Goal: Task Accomplishment & Management: Complete application form

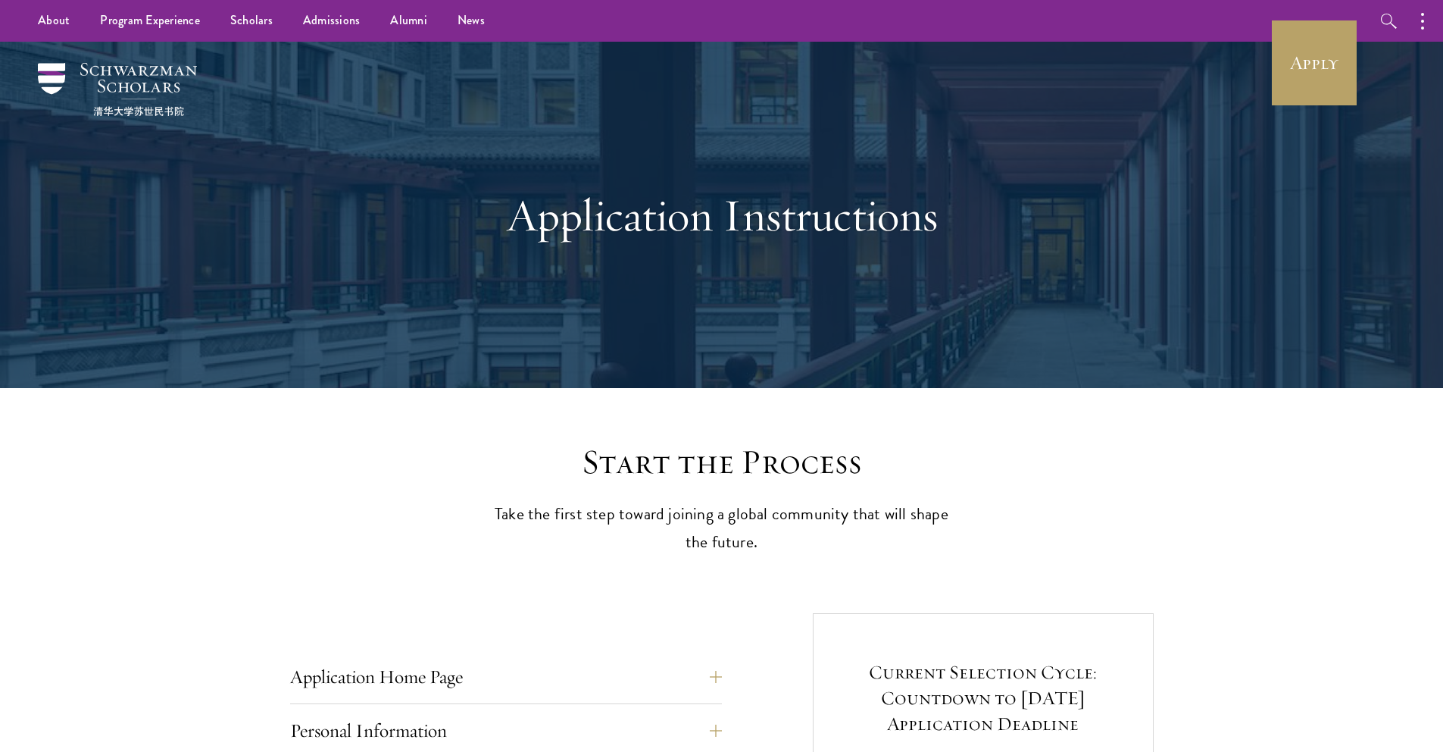
click at [1376, 66] on div at bounding box center [721, 215] width 1443 height 346
click at [1367, 70] on div at bounding box center [721, 215] width 1443 height 346
click at [1345, 73] on link "Apply" at bounding box center [1314, 62] width 85 height 85
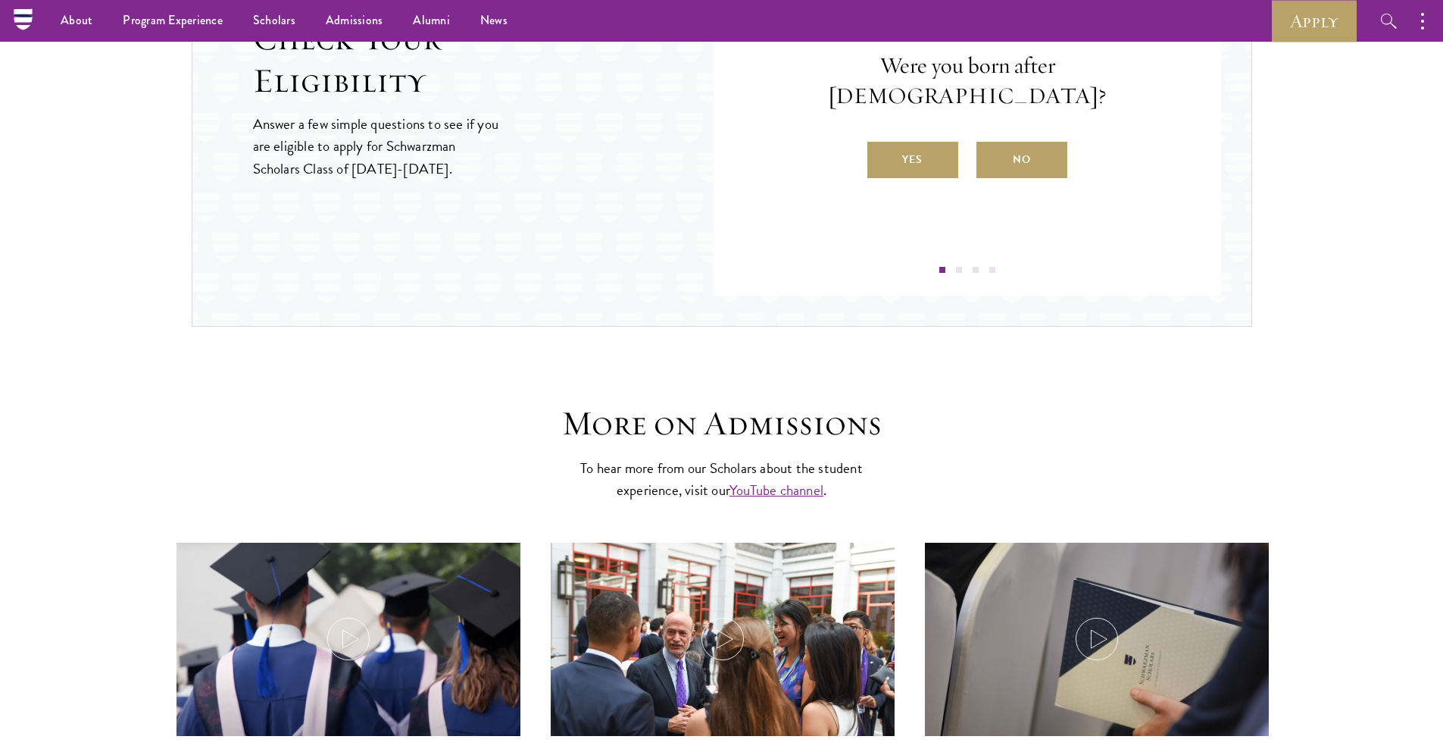
scroll to position [1732, 0]
